Goal: Information Seeking & Learning: Find specific fact

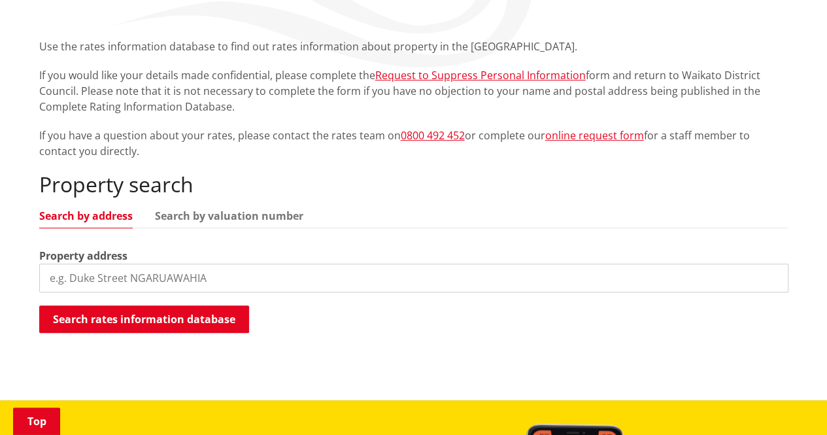
scroll to position [286, 0]
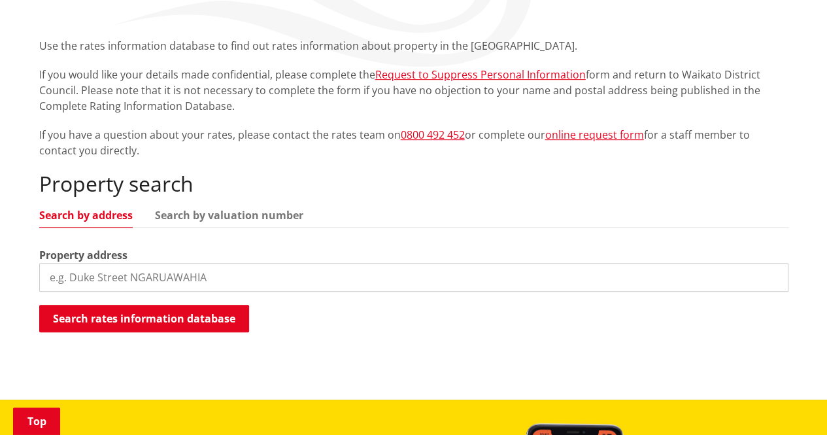
click at [249, 263] on input "search" at bounding box center [413, 277] width 749 height 29
type input "Cherry Grove [GEOGRAPHIC_DATA]"
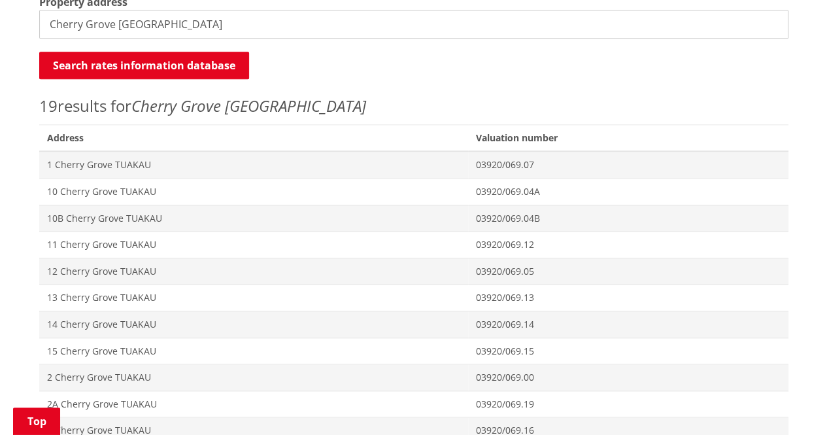
scroll to position [550, 0]
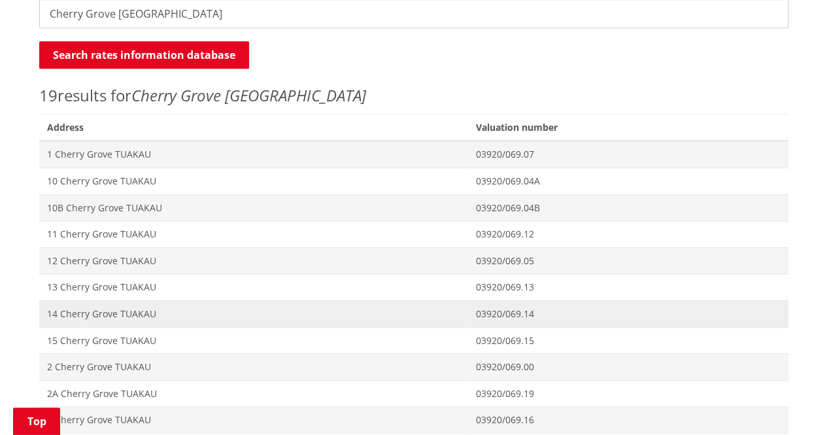
click at [124, 307] on span "14 Cherry Grove TUAKAU" at bounding box center [254, 313] width 414 height 13
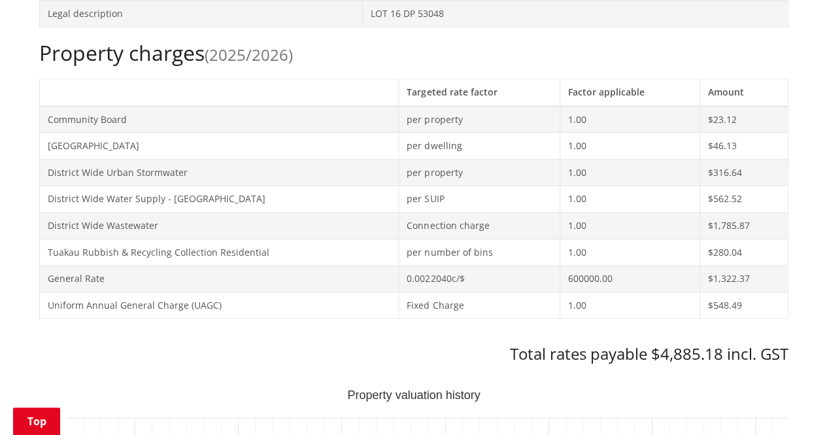
scroll to position [591, 0]
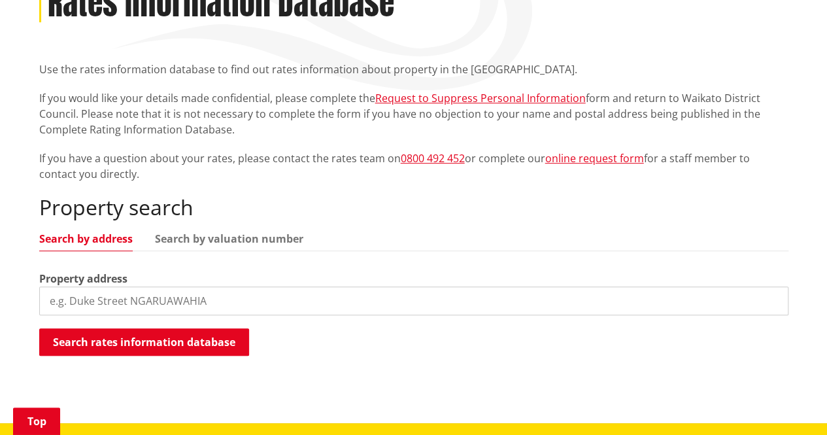
scroll to position [264, 0]
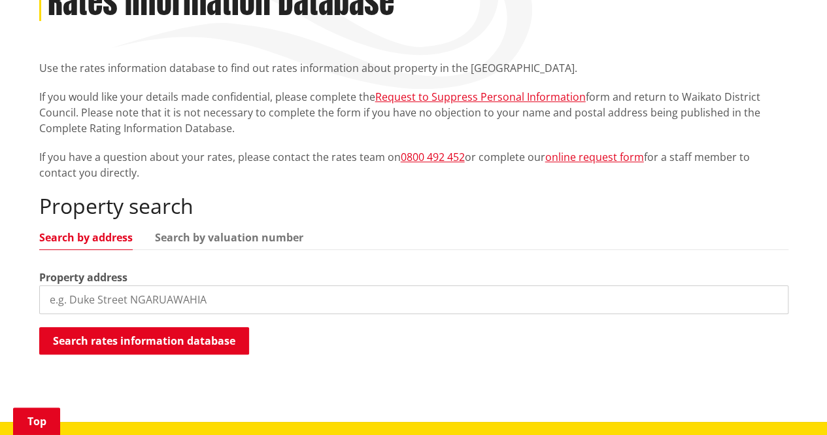
click at [137, 285] on input "search" at bounding box center [413, 299] width 749 height 29
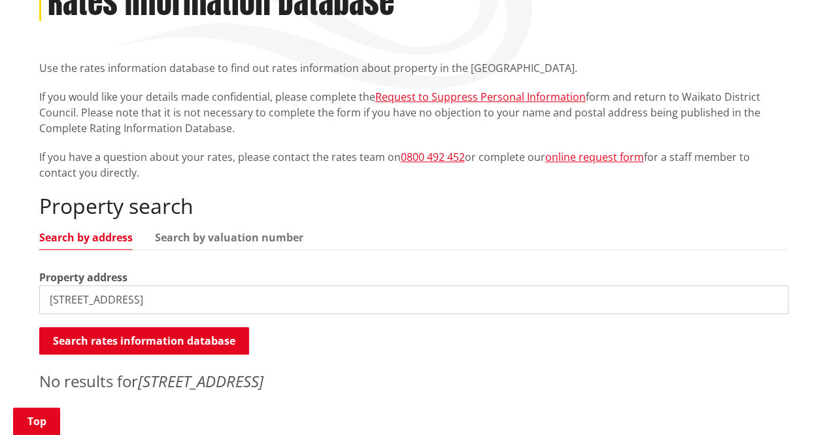
click at [59, 285] on input "9 Rata Place Pukekohe" at bounding box center [413, 299] width 749 height 29
click at [95, 285] on input "Rata Place Pukekohe" at bounding box center [413, 299] width 749 height 29
drag, startPoint x: 186, startPoint y: 257, endPoint x: 183, endPoint y: 279, distance: 22.4
click at [183, 279] on div "Property address Rata Street Pukekohe" at bounding box center [413, 291] width 749 height 44
click at [183, 285] on input "Rata Street Pukekohe" at bounding box center [413, 299] width 749 height 29
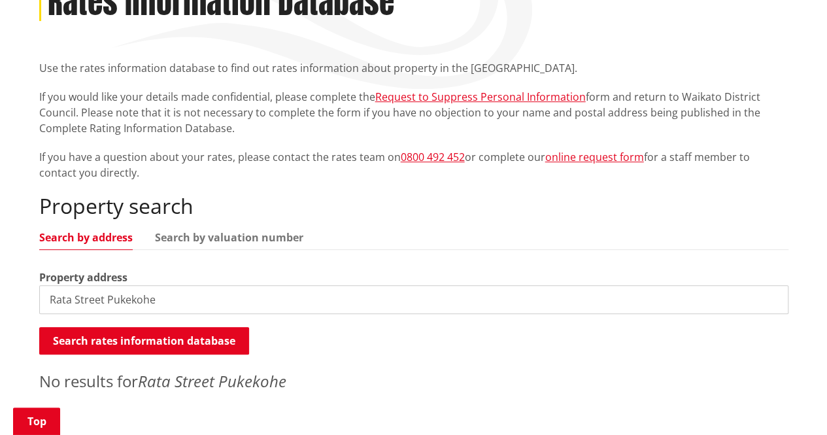
click at [183, 285] on input "Rata Street Pukekohe" at bounding box center [413, 299] width 749 height 29
type input "R"
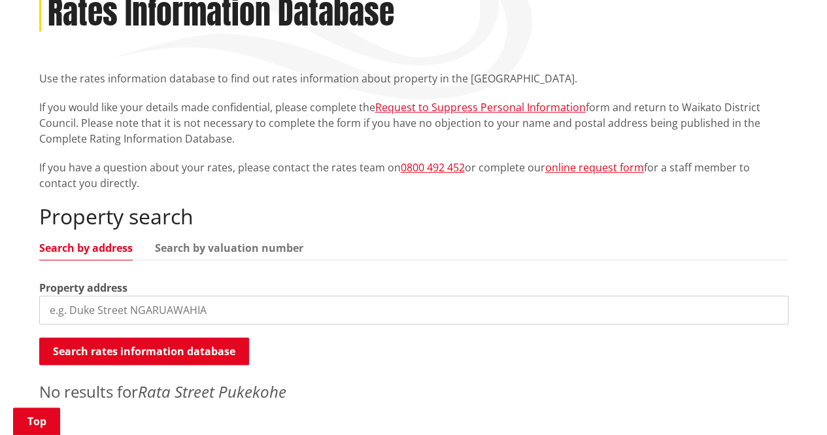
scroll to position [248, 0]
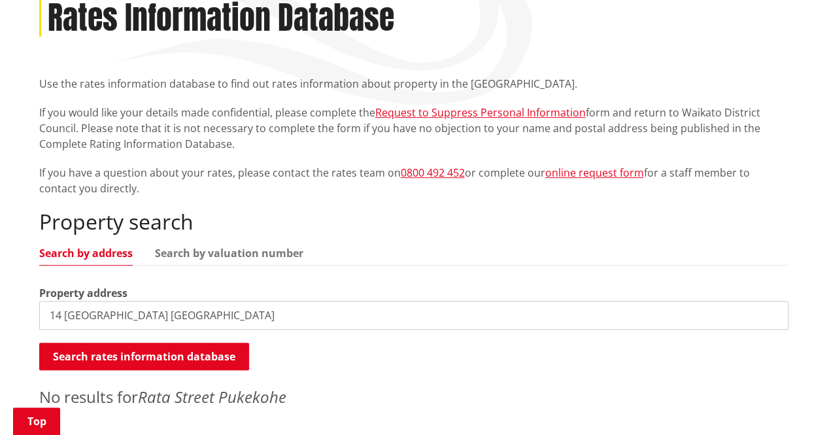
type input "14 Cherry Grove Tuakau"
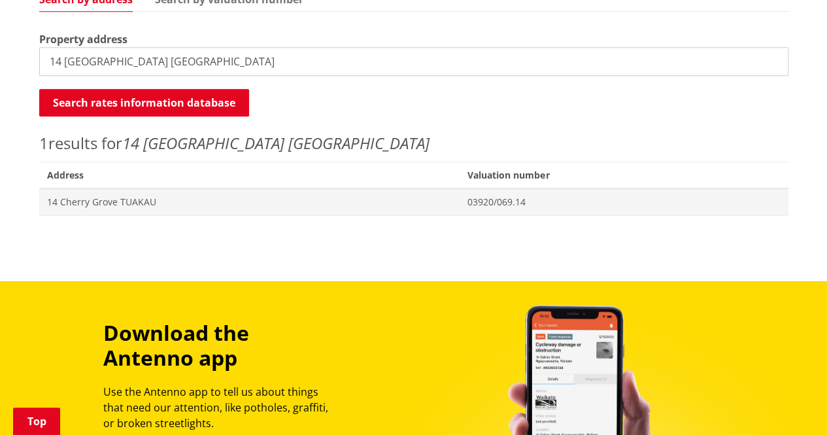
scroll to position [505, 0]
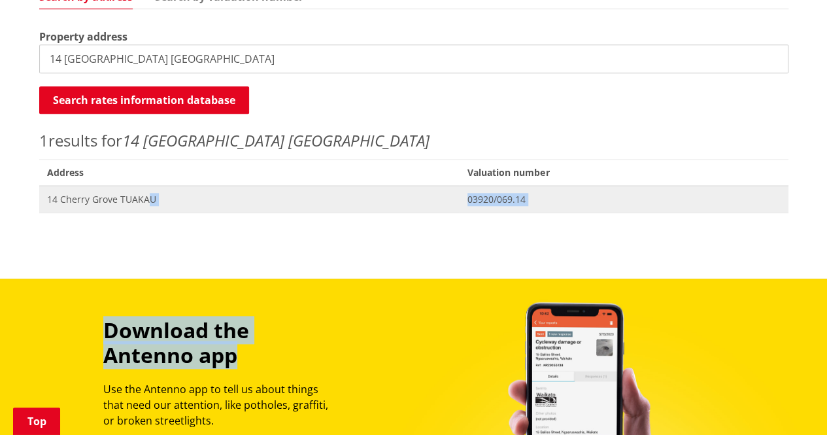
drag, startPoint x: 333, startPoint y: 322, endPoint x: 147, endPoint y: 180, distance: 233.3
click at [147, 180] on div "BOIL WATER NOTICE 4.30pm - A boil water notice is in place for properties conne…" at bounding box center [413, 175] width 827 height 1360
click at [147, 193] on span "14 Cherry Grove TUAKAU" at bounding box center [249, 199] width 405 height 13
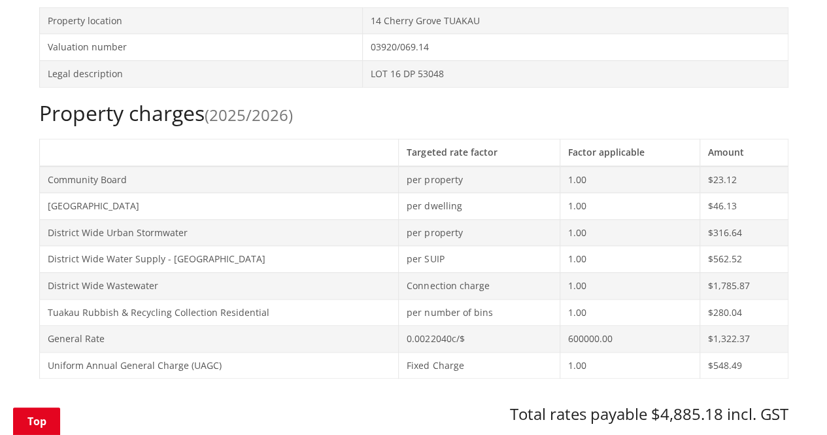
scroll to position [534, 0]
